Goal: Task Accomplishment & Management: Use online tool/utility

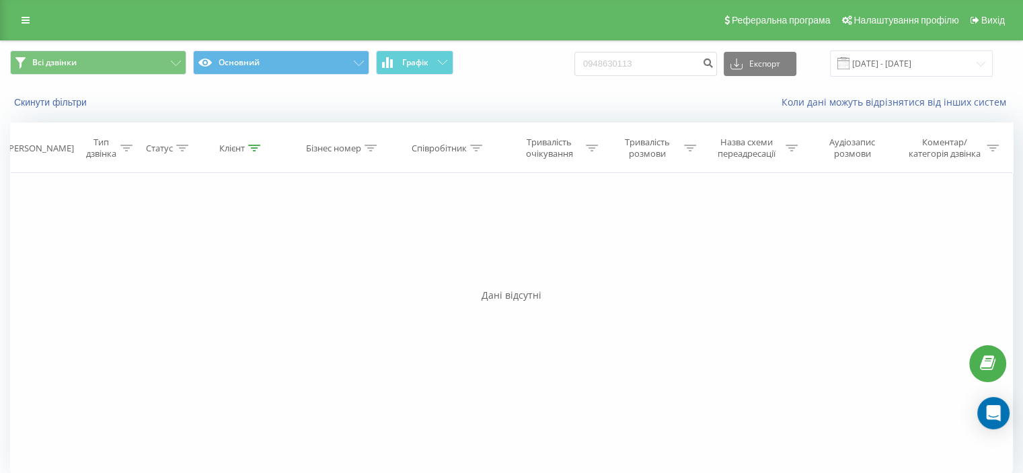
click at [24, 15] on icon at bounding box center [26, 19] width 8 height 9
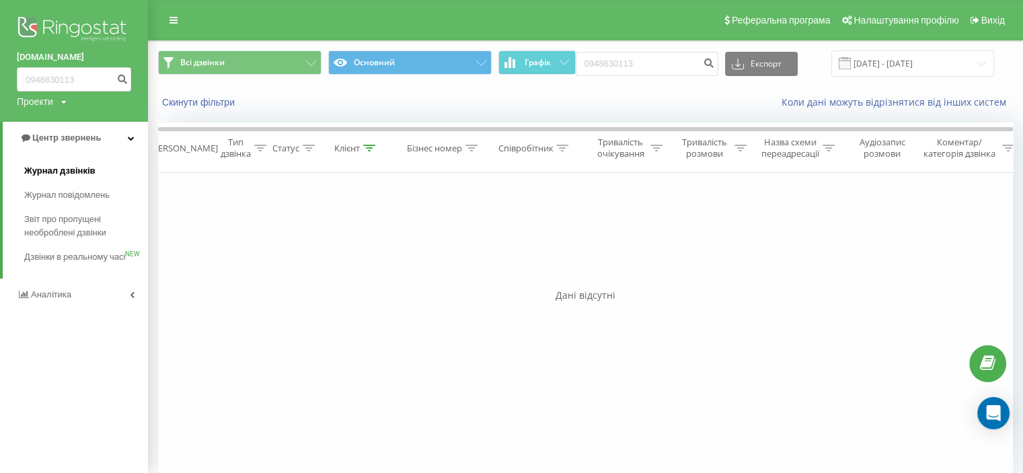
click at [49, 172] on span "Журнал дзвінків" at bounding box center [59, 170] width 71 height 13
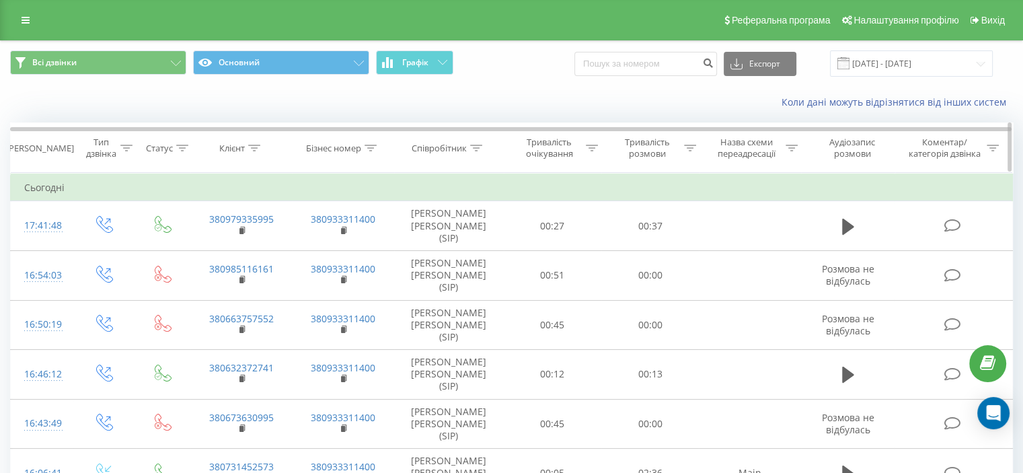
click at [667, 144] on div "Тривалість розмови" at bounding box center [647, 148] width 67 height 23
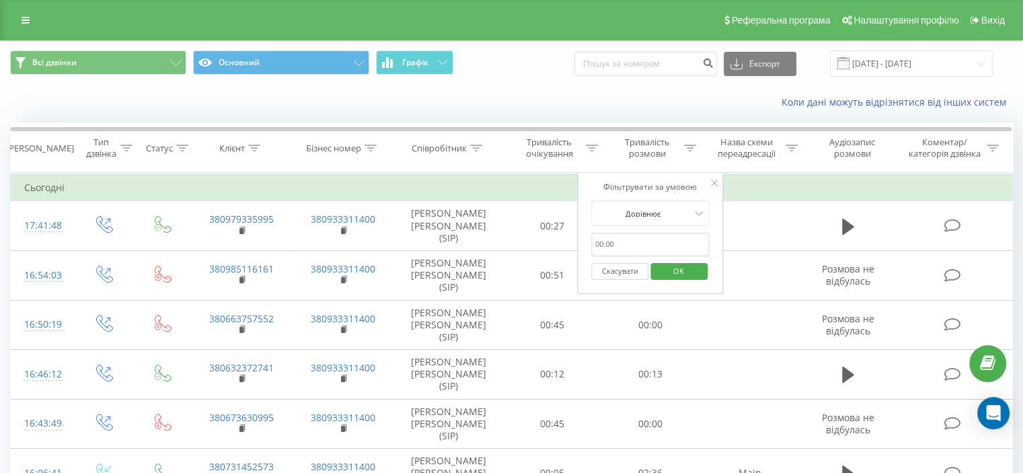
click at [633, 233] on input "text" at bounding box center [650, 245] width 118 height 24
type input "01:00"
click at [651, 213] on div at bounding box center [644, 213] width 96 height 13
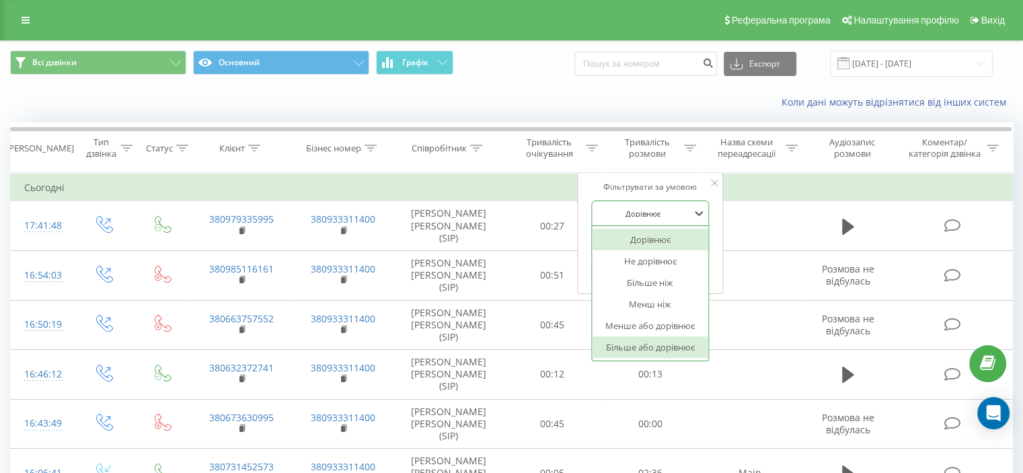
click at [656, 338] on div "Більше або дорівнює" at bounding box center [650, 347] width 117 height 22
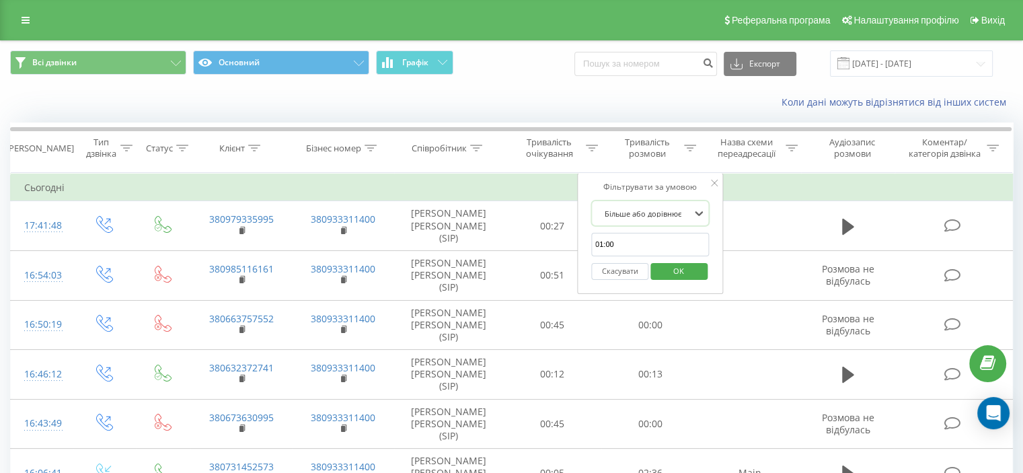
click at [680, 268] on span "OK" at bounding box center [679, 270] width 38 height 21
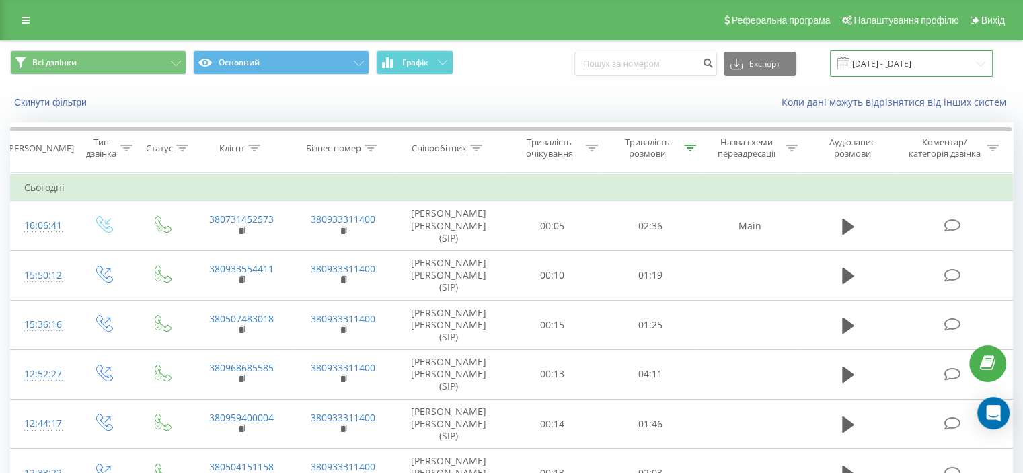
click at [912, 53] on input "22.08.2025 - 22.09.2025" at bounding box center [911, 63] width 163 height 26
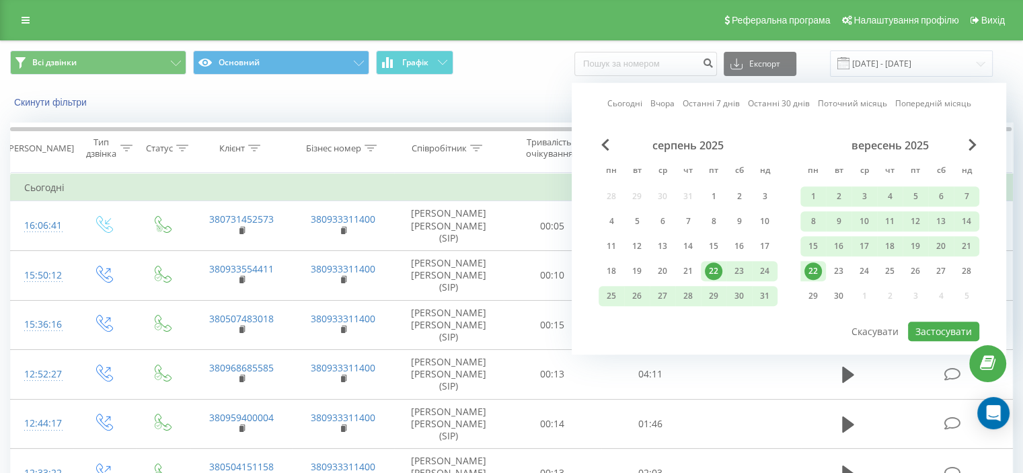
click at [819, 262] on div "22" at bounding box center [813, 270] width 17 height 17
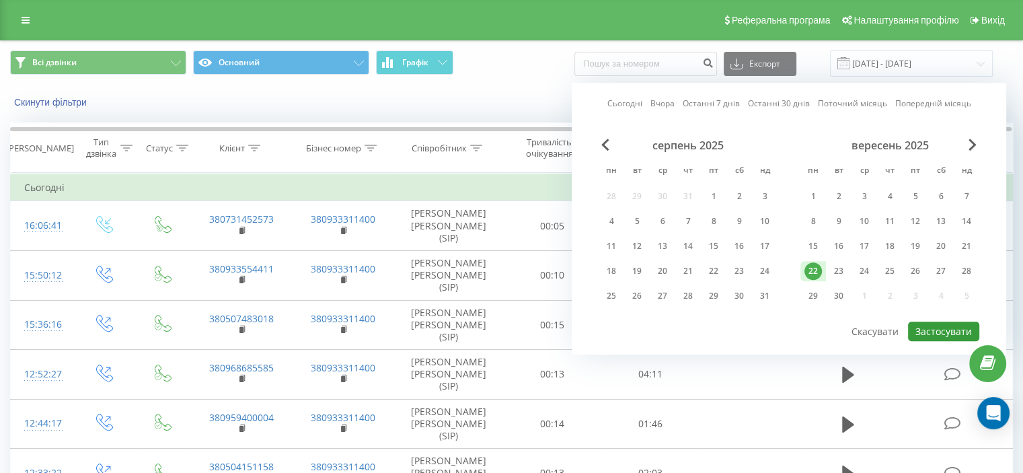
click at [953, 332] on button "Застосувати" at bounding box center [943, 332] width 71 height 20
type input "22.09.2025 - 22.09.2025"
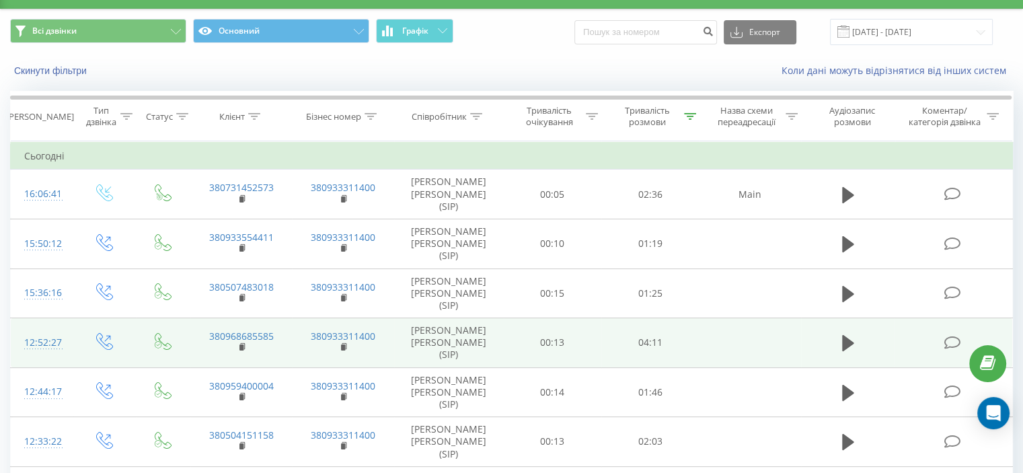
scroll to position [52, 0]
